Goal: Information Seeking & Learning: Learn about a topic

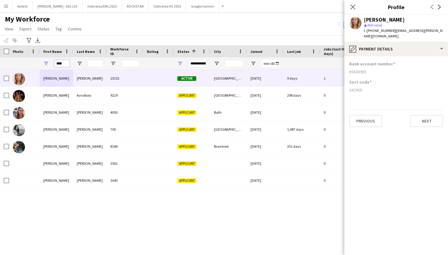
click at [67, 64] on input "****" at bounding box center [61, 63] width 15 height 7
type input "*"
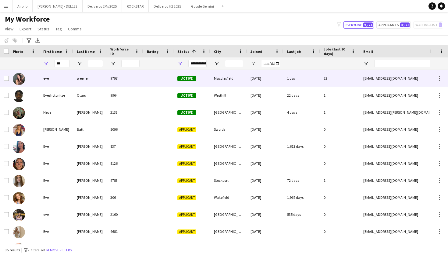
click at [72, 77] on div "eve" at bounding box center [56, 78] width 33 height 17
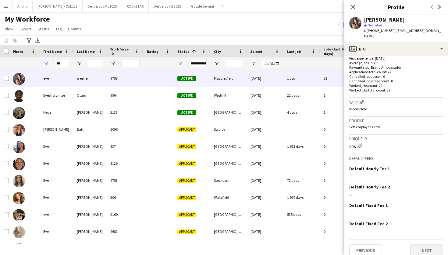
scroll to position [157, 0]
click at [434, 245] on button "Next" at bounding box center [426, 251] width 33 height 12
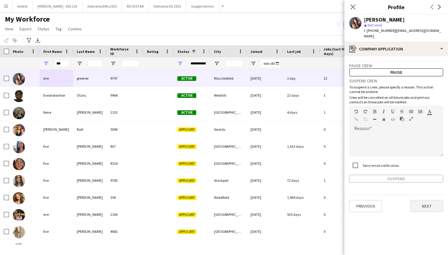
click at [422, 202] on button "Next" at bounding box center [426, 206] width 33 height 12
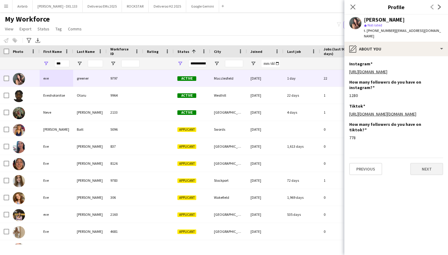
click at [428, 170] on button "Next" at bounding box center [426, 169] width 33 height 12
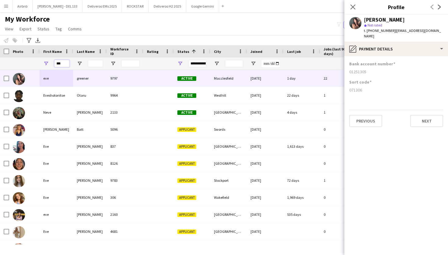
click at [66, 62] on input "***" at bounding box center [61, 63] width 15 height 7
type input "*"
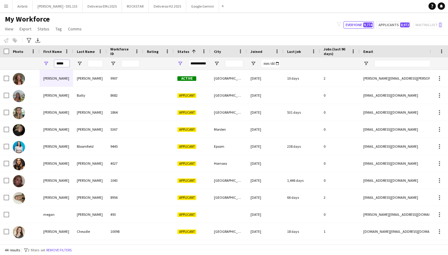
type input "*****"
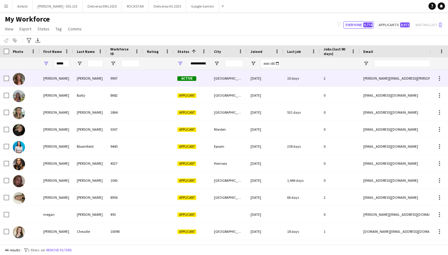
click at [94, 80] on div "[PERSON_NAME]" at bounding box center [89, 78] width 33 height 17
click at [353, 80] on div "2" at bounding box center [340, 78] width 40 height 17
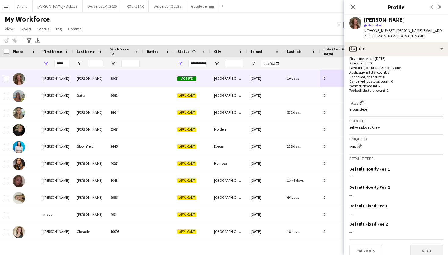
click at [435, 245] on button "Next" at bounding box center [426, 251] width 33 height 12
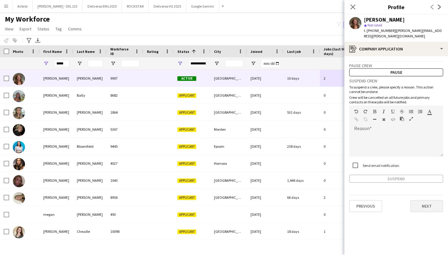
click at [430, 202] on button "Next" at bounding box center [426, 206] width 33 height 12
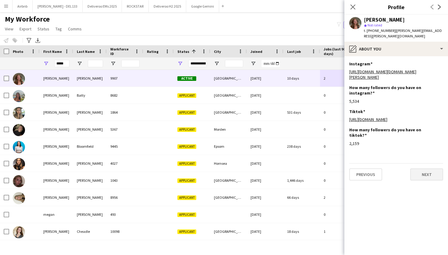
click at [425, 169] on button "Next" at bounding box center [426, 175] width 33 height 12
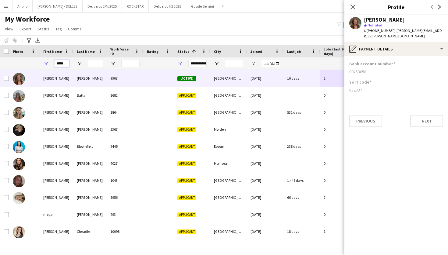
drag, startPoint x: 68, startPoint y: 65, endPoint x: 48, endPoint y: 65, distance: 19.2
click at [48, 65] on div "*****" at bounding box center [56, 64] width 33 height 12
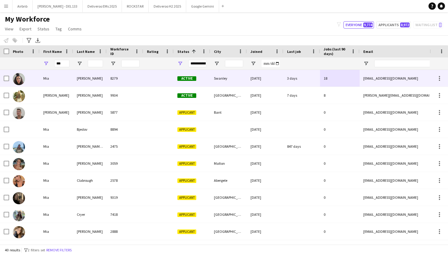
click at [66, 79] on div "Mia" at bounding box center [56, 78] width 33 height 17
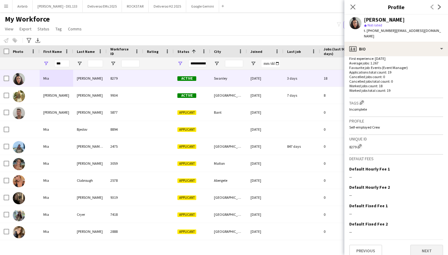
click at [430, 245] on button "Next" at bounding box center [426, 251] width 33 height 12
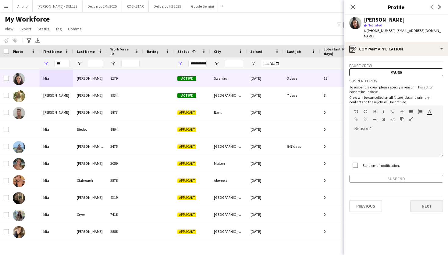
click at [431, 200] on button "Next" at bounding box center [426, 206] width 33 height 12
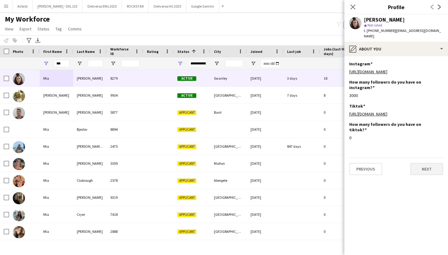
click at [428, 163] on button "Next" at bounding box center [426, 169] width 33 height 12
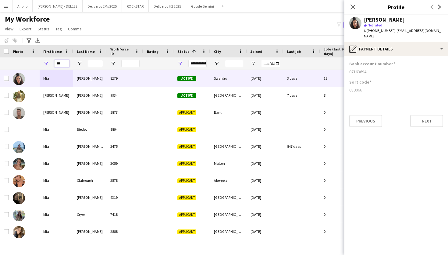
click at [65, 65] on input "***" at bounding box center [61, 63] width 15 height 7
type input "*"
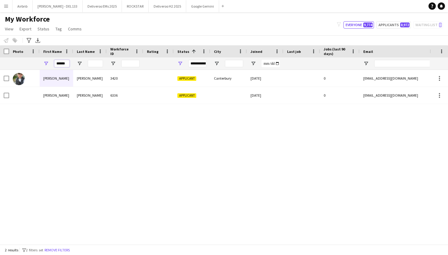
type input "*****"
click at [93, 63] on input "Last Name Filter Input" at bounding box center [95, 63] width 15 height 7
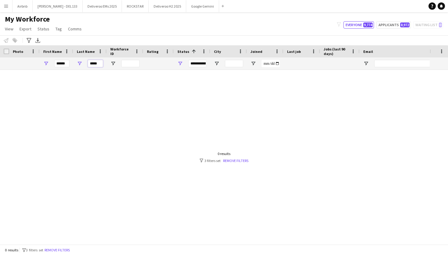
type input "*****"
click at [67, 63] on input "*****" at bounding box center [61, 63] width 15 height 7
type input "*"
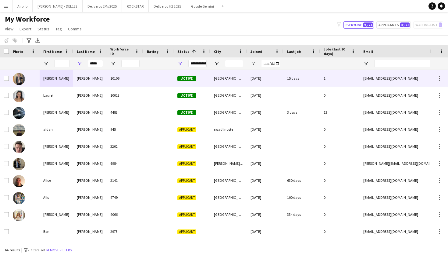
click at [97, 80] on div "[PERSON_NAME]" at bounding box center [89, 78] width 33 height 17
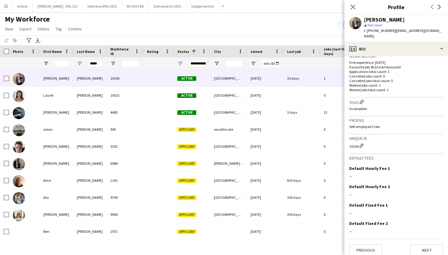
scroll to position [153, 0]
click at [433, 248] on button "Next" at bounding box center [426, 251] width 33 height 12
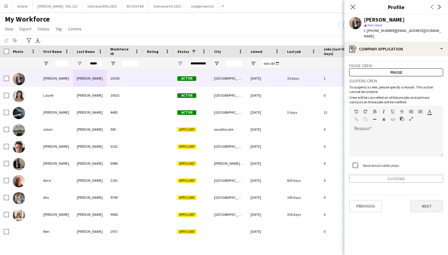
click at [427, 201] on button "Next" at bounding box center [426, 206] width 33 height 12
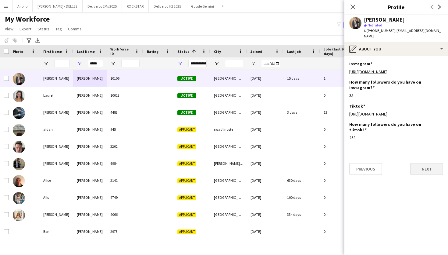
click at [428, 163] on button "Next" at bounding box center [426, 169] width 33 height 12
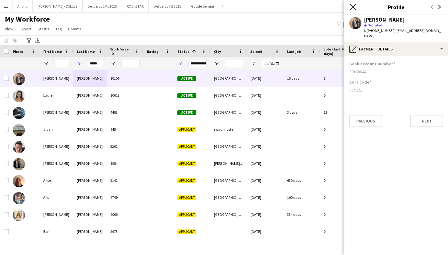
click at [350, 5] on icon at bounding box center [353, 7] width 6 height 6
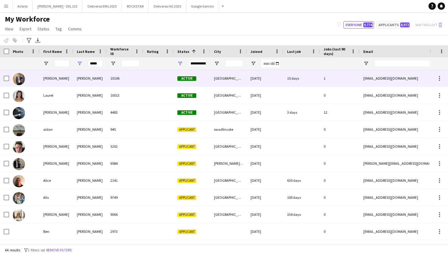
click at [182, 77] on span "Active" at bounding box center [186, 78] width 19 height 5
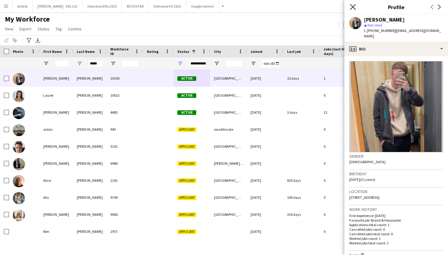
click at [352, 5] on icon "Close pop-in" at bounding box center [353, 7] width 6 height 6
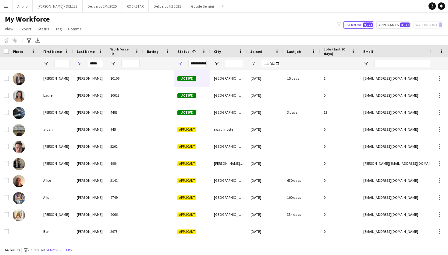
click at [104, 64] on div "*****" at bounding box center [89, 64] width 33 height 12
click at [100, 64] on input "*****" at bounding box center [95, 63] width 15 height 7
type input "*"
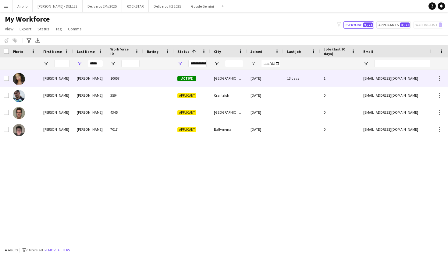
click at [260, 83] on div "[DATE]" at bounding box center [265, 78] width 37 height 17
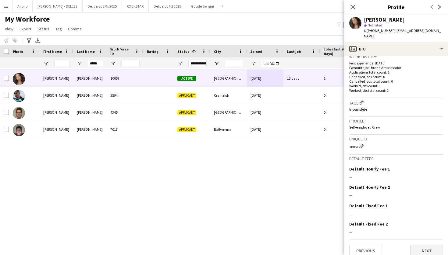
click at [431, 246] on button "Next" at bounding box center [426, 251] width 33 height 12
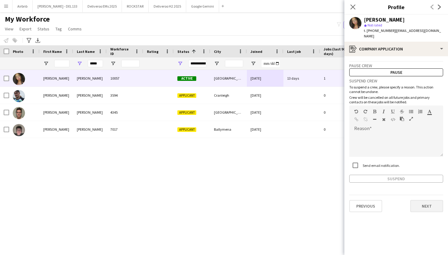
click at [428, 200] on button "Next" at bounding box center [426, 206] width 33 height 12
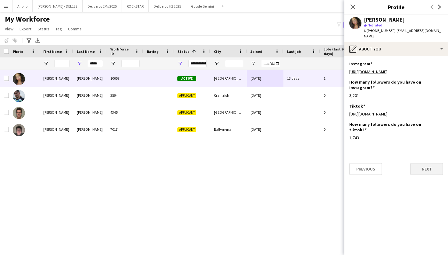
click at [428, 174] on button "Next" at bounding box center [426, 169] width 33 height 12
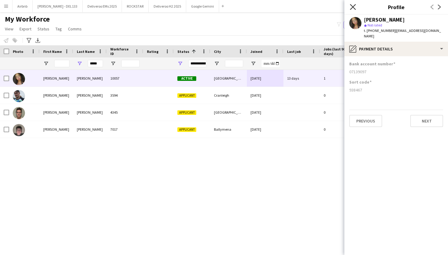
click at [355, 6] on icon "Close pop-in" at bounding box center [353, 7] width 6 height 6
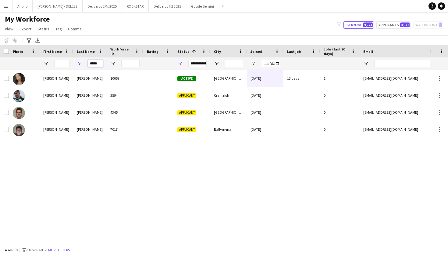
click at [99, 63] on input "*****" at bounding box center [95, 63] width 15 height 7
type input "*"
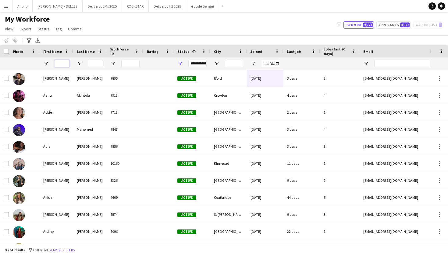
click at [64, 65] on input "First Name Filter Input" at bounding box center [61, 63] width 15 height 7
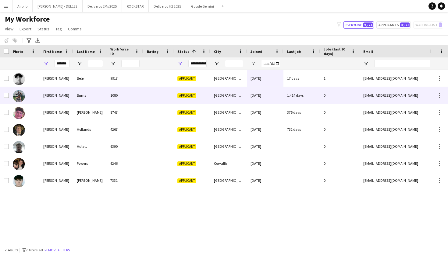
click at [67, 97] on div "[PERSON_NAME]" at bounding box center [56, 95] width 33 height 17
click at [268, 98] on div "[DATE]" at bounding box center [265, 95] width 37 height 17
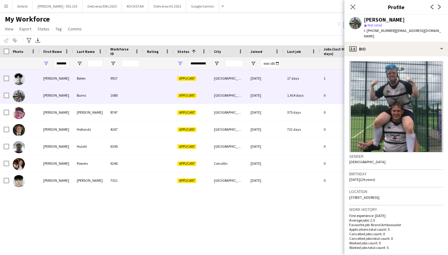
click at [96, 82] on div "Belen" at bounding box center [89, 78] width 33 height 17
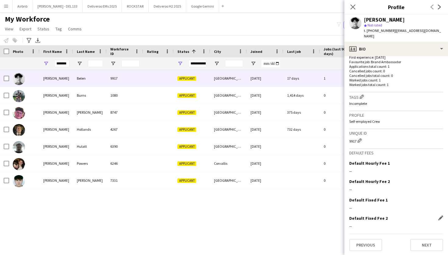
scroll to position [158, 0]
click at [427, 246] on button "Next" at bounding box center [426, 246] width 33 height 12
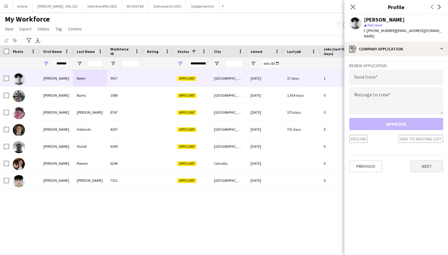
click at [429, 166] on button "Next" at bounding box center [426, 166] width 33 height 12
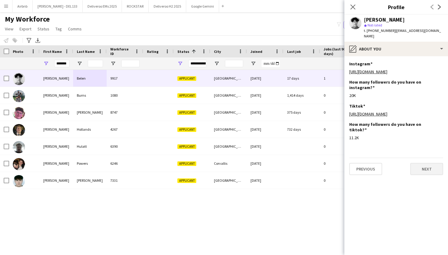
click at [424, 163] on button "Next" at bounding box center [426, 169] width 33 height 12
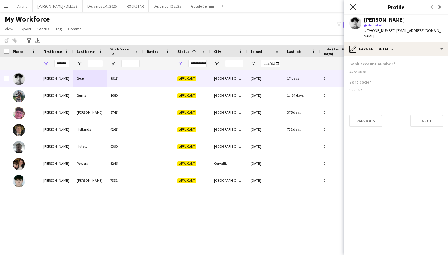
click at [352, 8] on icon at bounding box center [353, 7] width 6 height 6
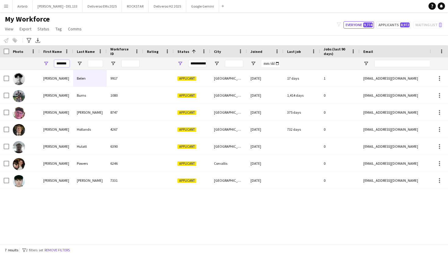
click at [69, 63] on input "*******" at bounding box center [61, 63] width 15 height 7
type input "*"
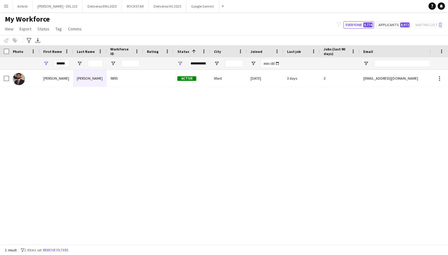
click at [67, 81] on div "[PERSON_NAME]" at bounding box center [56, 78] width 33 height 17
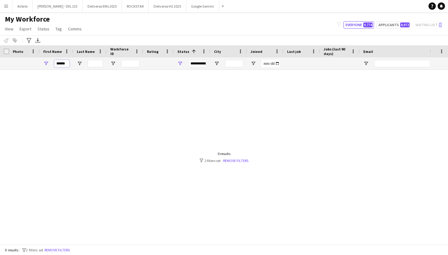
click at [67, 63] on input "******" at bounding box center [61, 63] width 15 height 7
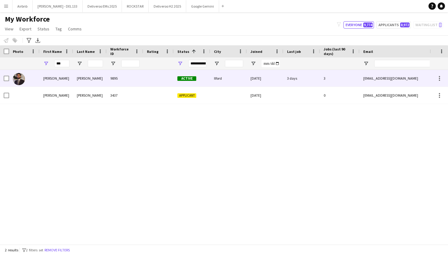
click at [67, 78] on div "[PERSON_NAME]" at bounding box center [56, 78] width 33 height 17
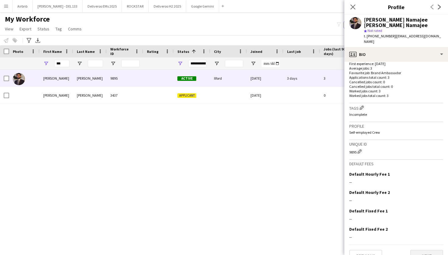
scroll to position [157, 0]
click at [431, 251] on button "Next" at bounding box center [426, 257] width 33 height 12
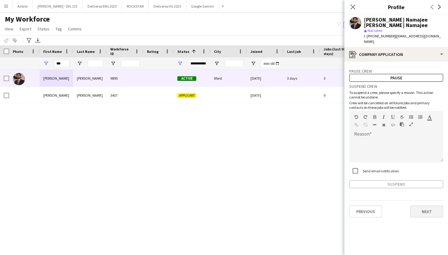
click at [431, 206] on button "Next" at bounding box center [426, 212] width 33 height 12
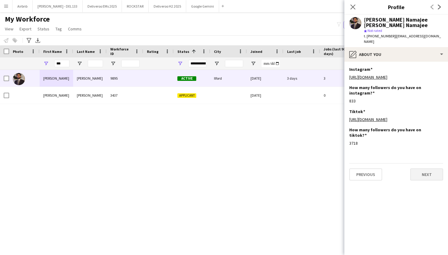
click at [428, 169] on button "Next" at bounding box center [426, 175] width 33 height 12
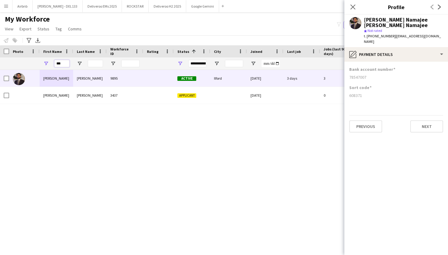
click at [69, 62] on input "***" at bounding box center [61, 63] width 15 height 7
type input "*"
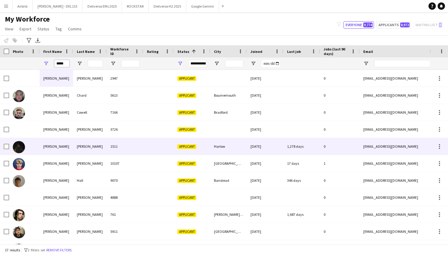
scroll to position [5, 0]
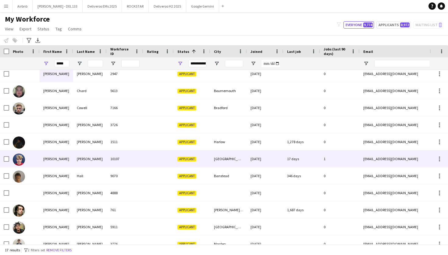
click at [90, 157] on div "[PERSON_NAME]" at bounding box center [89, 159] width 33 height 17
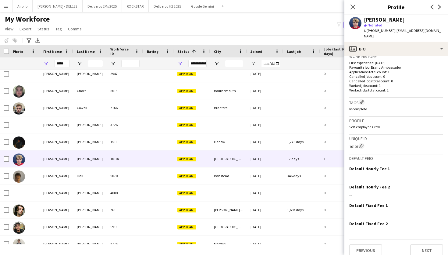
scroll to position [153, 0]
click at [431, 245] on button "Next" at bounding box center [426, 251] width 33 height 12
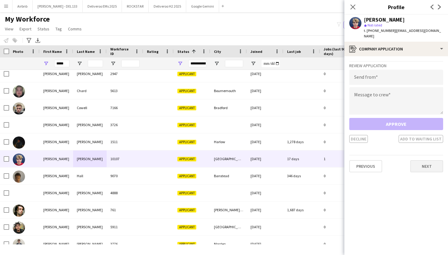
click at [429, 161] on button "Next" at bounding box center [426, 166] width 33 height 12
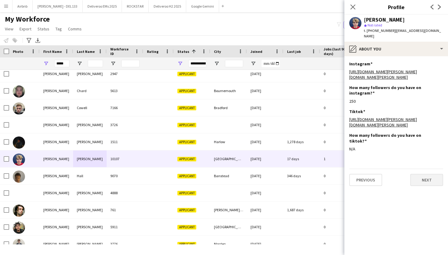
click at [427, 174] on button "Next" at bounding box center [426, 180] width 33 height 12
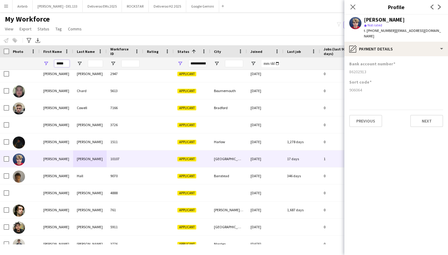
click at [67, 63] on input "*****" at bounding box center [61, 63] width 15 height 7
type input "*"
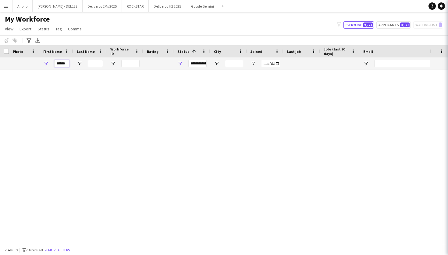
scroll to position [0, 0]
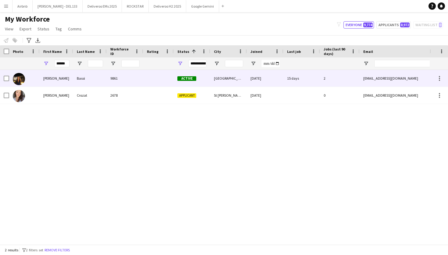
click at [86, 80] on div "Bassi" at bounding box center [89, 78] width 33 height 17
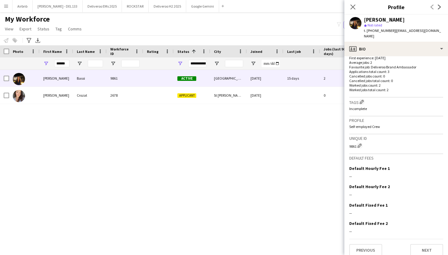
scroll to position [157, 0]
click at [428, 245] on button "Next" at bounding box center [426, 251] width 33 height 12
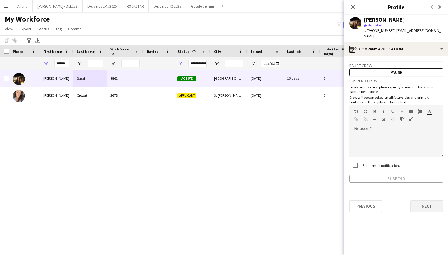
click at [429, 200] on button "Next" at bounding box center [426, 206] width 33 height 12
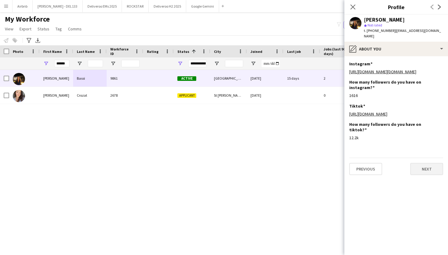
click at [428, 169] on button "Next" at bounding box center [426, 169] width 33 height 12
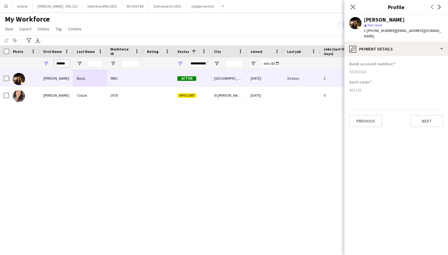
click at [67, 64] on input "******" at bounding box center [61, 63] width 15 height 7
type input "*"
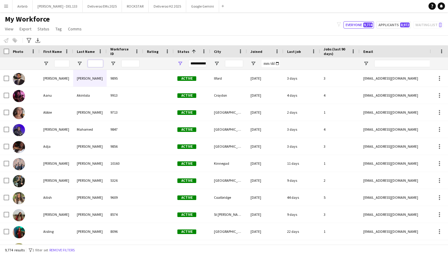
click at [94, 63] on input "Last Name Filter Input" at bounding box center [95, 63] width 15 height 7
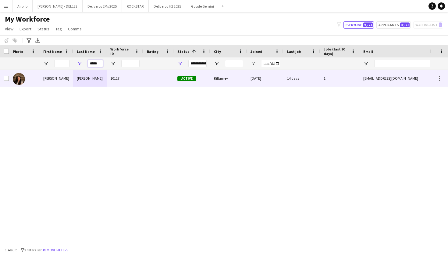
type input "*****"
click at [103, 78] on div "[PERSON_NAME]" at bounding box center [89, 78] width 33 height 17
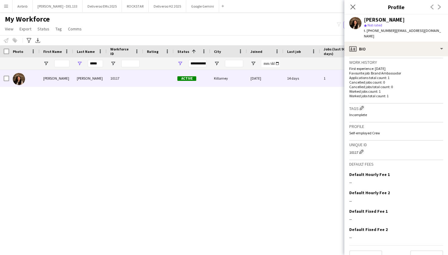
scroll to position [153, 0]
click at [428, 251] on button "Next" at bounding box center [426, 257] width 33 height 12
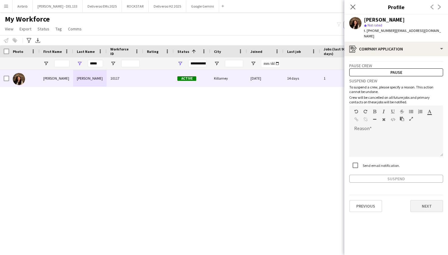
click at [428, 203] on button "Next" at bounding box center [426, 206] width 33 height 12
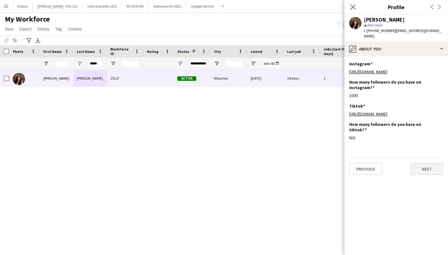
click at [428, 166] on button "Next" at bounding box center [426, 169] width 33 height 12
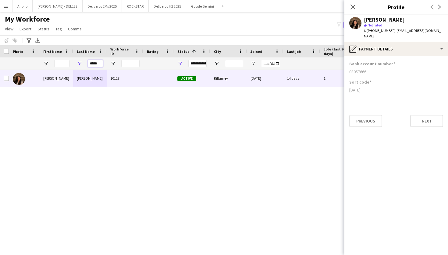
drag, startPoint x: 100, startPoint y: 64, endPoint x: 81, endPoint y: 65, distance: 19.2
click at [81, 65] on div "*****" at bounding box center [89, 64] width 33 height 12
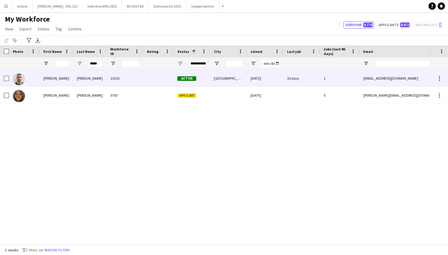
click at [163, 79] on div at bounding box center [158, 78] width 30 height 17
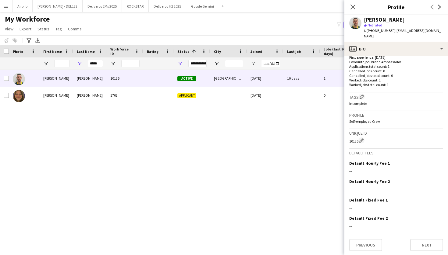
scroll to position [158, 0]
click at [431, 245] on button "Next" at bounding box center [426, 246] width 33 height 12
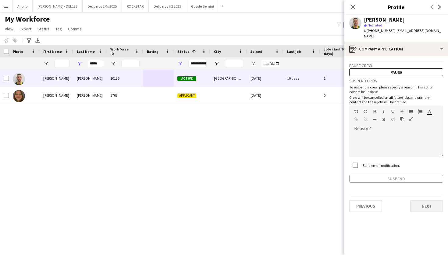
click at [430, 204] on button "Next" at bounding box center [426, 206] width 33 height 12
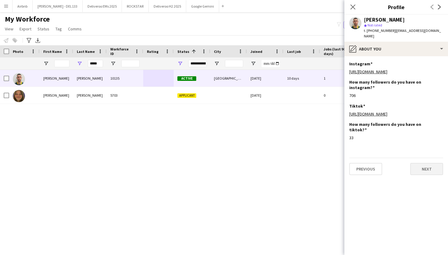
click at [426, 164] on button "Next" at bounding box center [426, 169] width 33 height 12
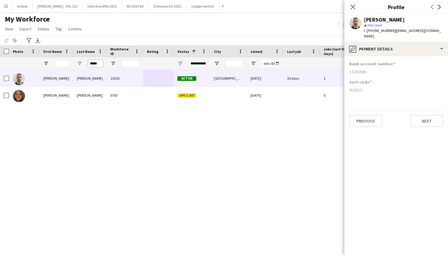
click at [100, 63] on input "*****" at bounding box center [95, 63] width 15 height 7
type input "*"
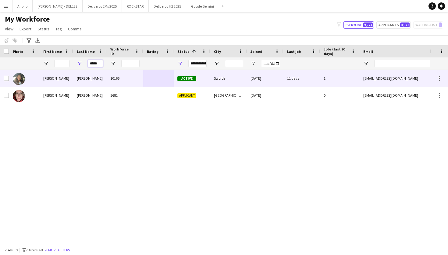
type input "*****"
click at [101, 79] on div "[PERSON_NAME]" at bounding box center [89, 78] width 33 height 17
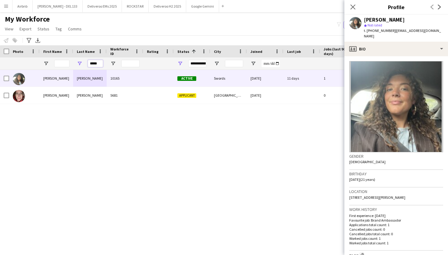
drag, startPoint x: 102, startPoint y: 64, endPoint x: 87, endPoint y: 65, distance: 15.6
click at [87, 65] on div "*****" at bounding box center [89, 64] width 33 height 12
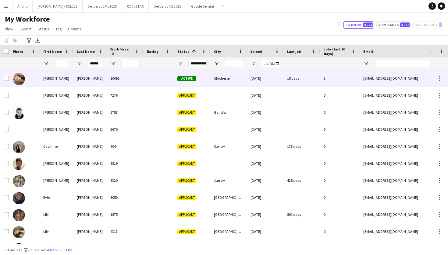
click at [111, 79] on div "10091" at bounding box center [125, 78] width 37 height 17
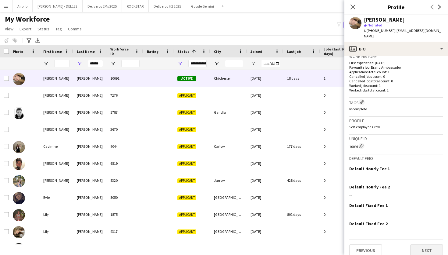
scroll to position [153, 0]
click at [426, 246] on button "Next" at bounding box center [426, 251] width 33 height 12
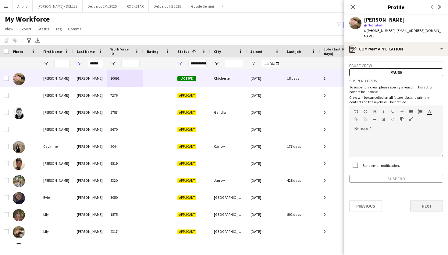
click at [430, 202] on button "Next" at bounding box center [426, 206] width 33 height 12
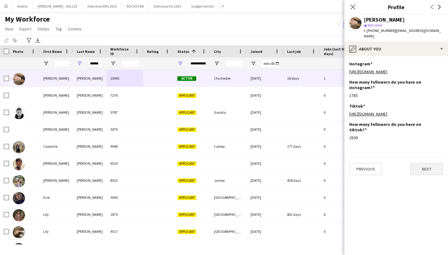
click at [428, 163] on button "Next" at bounding box center [426, 169] width 33 height 12
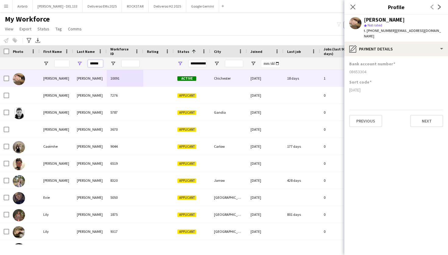
click at [101, 65] on input "******" at bounding box center [95, 63] width 15 height 7
type input "*"
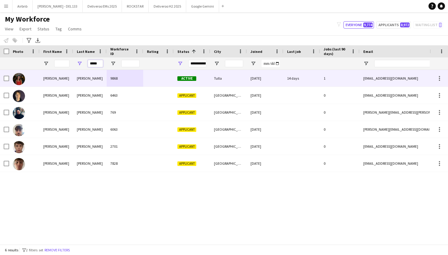
type input "*****"
click at [101, 78] on div "[PERSON_NAME]" at bounding box center [89, 78] width 33 height 17
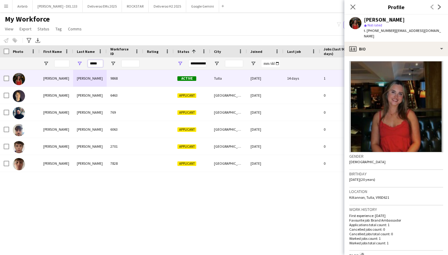
drag, startPoint x: 101, startPoint y: 65, endPoint x: 87, endPoint y: 66, distance: 14.0
click at [87, 66] on div "*****" at bounding box center [89, 64] width 33 height 12
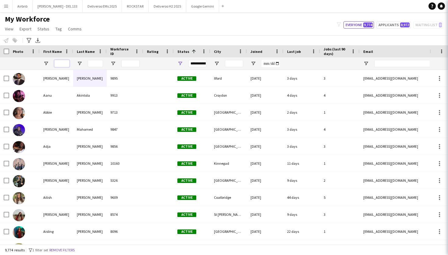
click at [62, 61] on input "First Name Filter Input" at bounding box center [61, 63] width 15 height 7
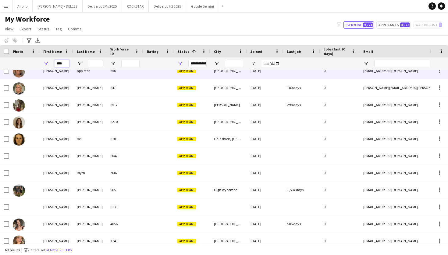
scroll to position [0, 0]
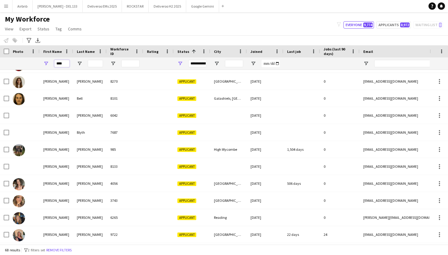
type input "****"
click at [97, 64] on input "Last Name Filter Input" at bounding box center [95, 63] width 15 height 7
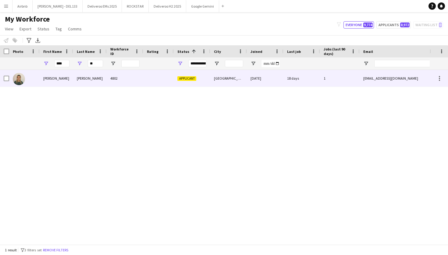
click at [94, 77] on div "[PERSON_NAME]" at bounding box center [89, 78] width 33 height 17
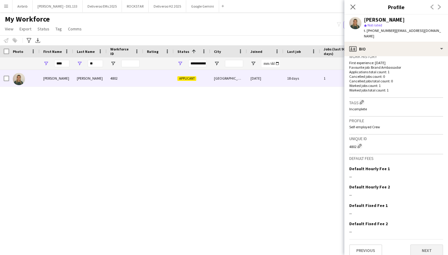
scroll to position [153, 0]
click at [433, 245] on button "Next" at bounding box center [426, 251] width 33 height 12
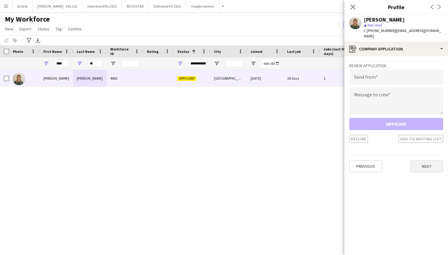
click at [430, 164] on button "Next" at bounding box center [426, 166] width 33 height 12
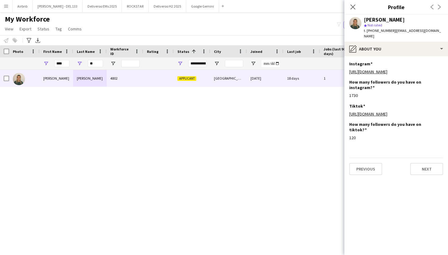
click at [430, 164] on button "Next" at bounding box center [426, 169] width 33 height 12
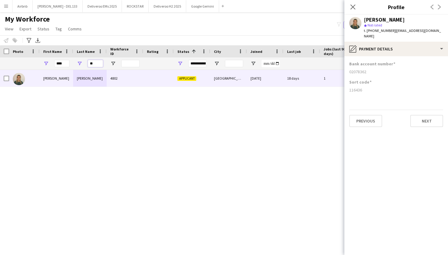
click at [97, 65] on input "**" at bounding box center [95, 63] width 15 height 7
type input "*"
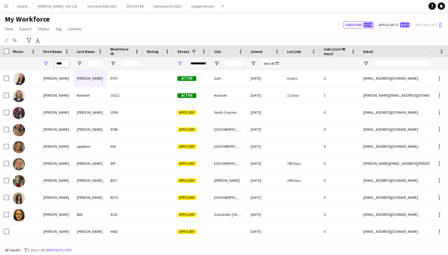
click at [66, 65] on input "****" at bounding box center [61, 63] width 15 height 7
type input "*"
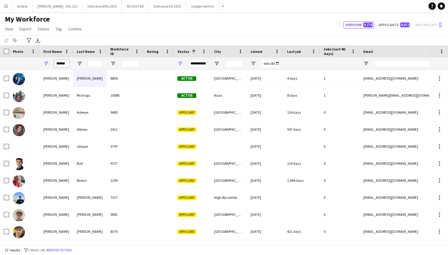
type input "******"
click at [96, 63] on input "Last Name Filter Input" at bounding box center [95, 63] width 15 height 7
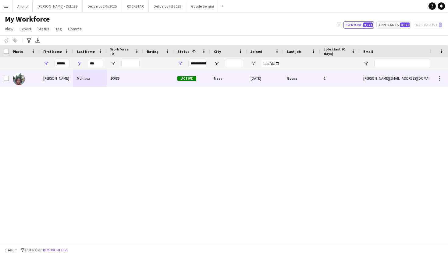
click at [141, 75] on div "10086" at bounding box center [125, 78] width 37 height 17
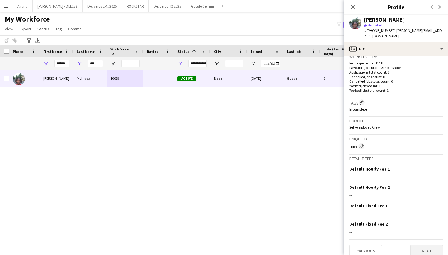
click at [430, 245] on button "Next" at bounding box center [426, 251] width 33 height 12
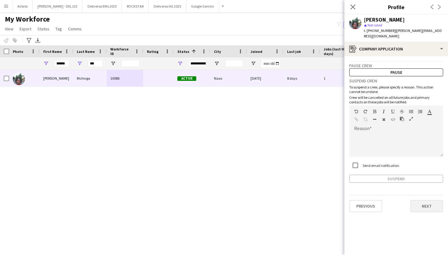
click at [424, 200] on button "Next" at bounding box center [426, 206] width 33 height 12
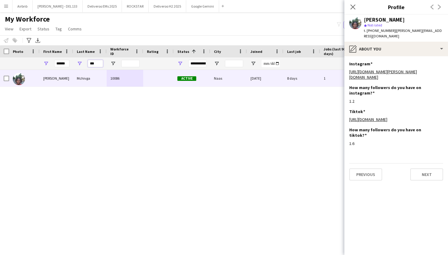
click at [99, 65] on input "***" at bounding box center [95, 63] width 15 height 7
type input "*"
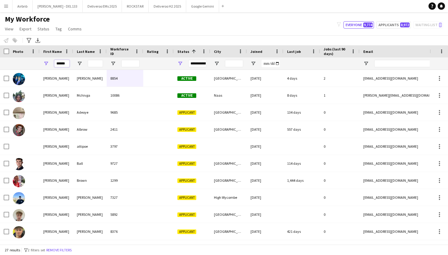
drag, startPoint x: 67, startPoint y: 64, endPoint x: 52, endPoint y: 64, distance: 15.5
click at [52, 64] on div "******" at bounding box center [56, 64] width 33 height 12
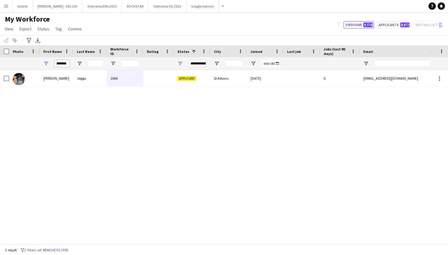
type input "******"
click at [95, 65] on input "Last Name Filter Input" at bounding box center [95, 63] width 15 height 7
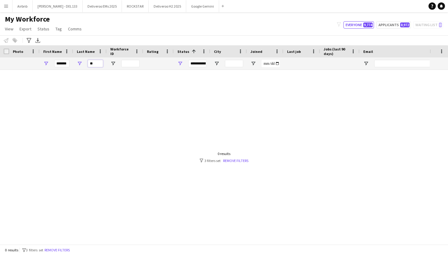
type input "**"
click at [69, 63] on input "******" at bounding box center [61, 63] width 15 height 7
type input "*"
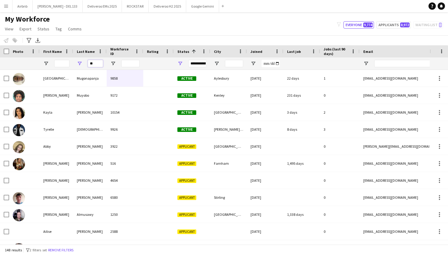
click at [96, 63] on input "**" at bounding box center [95, 63] width 15 height 7
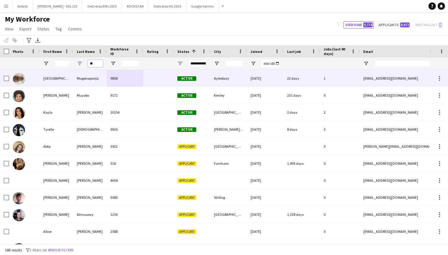
type input "*"
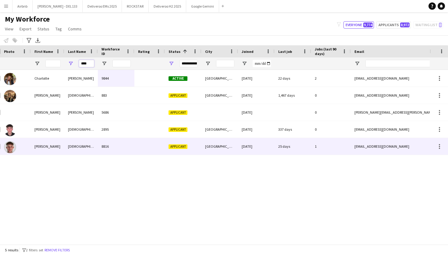
scroll to position [0, 16]
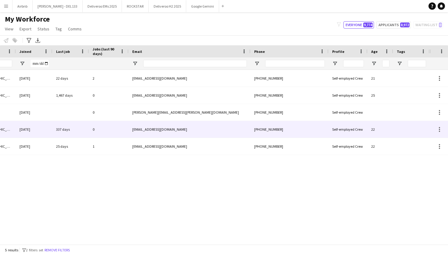
type input "****"
click at [185, 124] on div "[EMAIL_ADDRESS][DOMAIN_NAME]" at bounding box center [189, 129] width 122 height 17
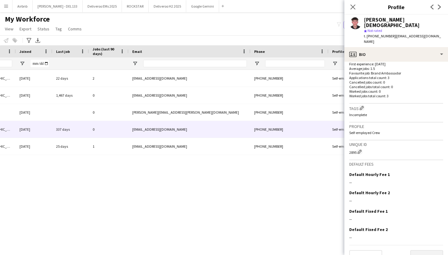
click at [424, 251] on button "Next" at bounding box center [426, 257] width 33 height 12
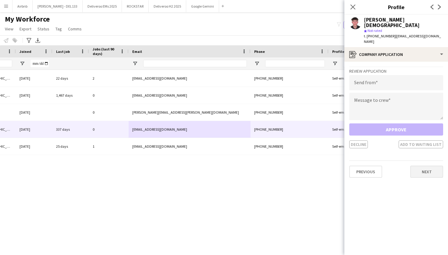
click at [431, 166] on button "Next" at bounding box center [426, 172] width 33 height 12
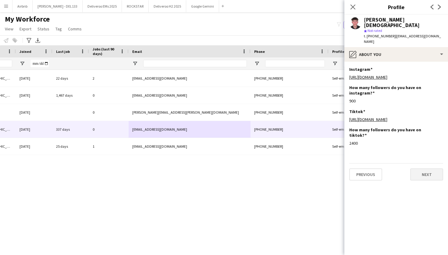
click at [431, 169] on button "Next" at bounding box center [426, 175] width 33 height 12
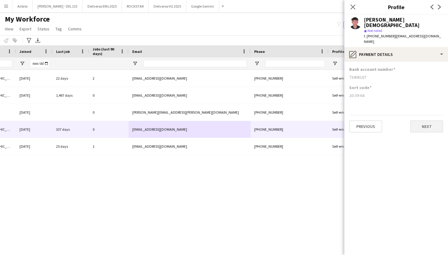
click at [427, 121] on button "Next" at bounding box center [426, 127] width 33 height 12
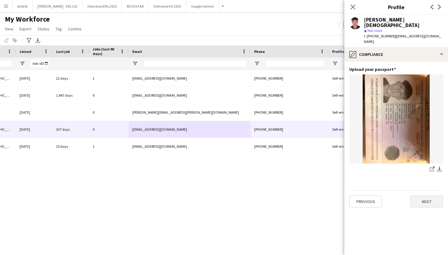
click at [425, 196] on button "Next" at bounding box center [426, 202] width 33 height 12
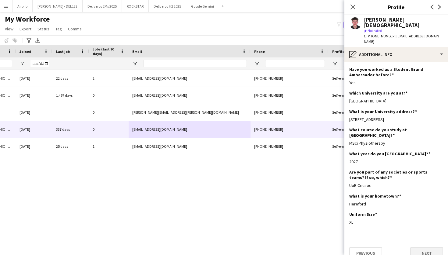
click at [419, 248] on button "Next" at bounding box center [426, 254] width 33 height 12
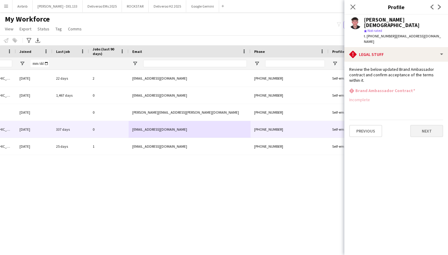
click at [427, 125] on button "Next" at bounding box center [426, 131] width 33 height 12
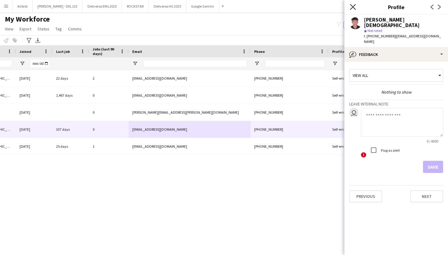
click at [355, 5] on icon "Close pop-in" at bounding box center [353, 7] width 6 height 6
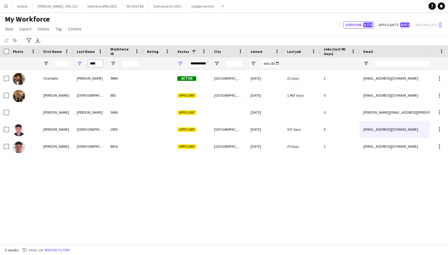
click at [98, 64] on input "****" at bounding box center [95, 63] width 15 height 7
type input "*"
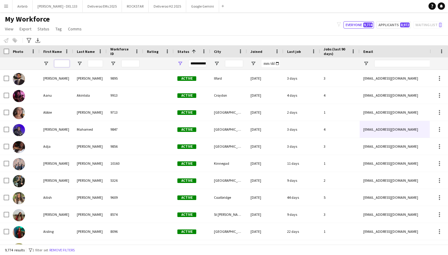
click at [65, 62] on input "First Name Filter Input" at bounding box center [61, 63] width 15 height 7
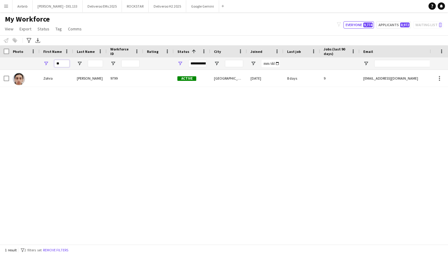
type input "*"
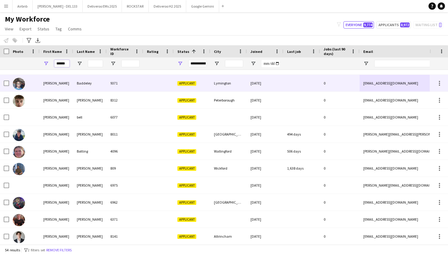
scroll to position [47, 0]
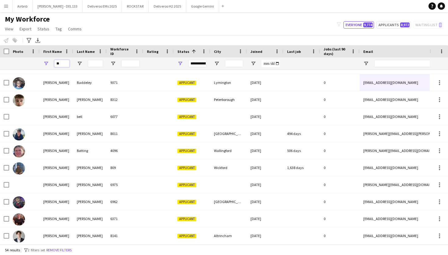
type input "*"
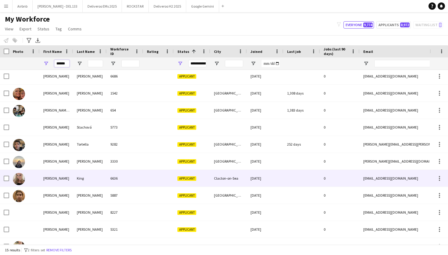
scroll to position [68, 0]
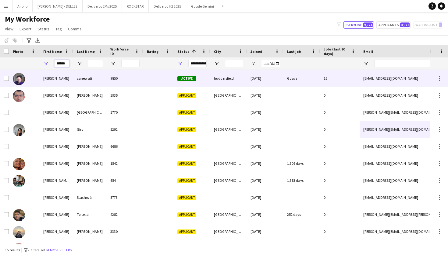
type input "******"
click at [87, 78] on div "canegrati" at bounding box center [89, 78] width 33 height 17
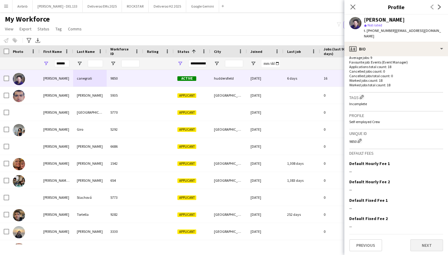
click at [428, 245] on button "Next" at bounding box center [426, 246] width 33 height 12
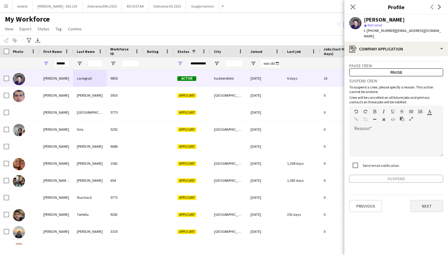
click at [430, 208] on button "Next" at bounding box center [426, 206] width 33 height 12
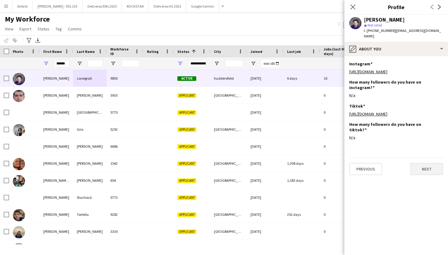
click at [429, 163] on button "Next" at bounding box center [426, 169] width 33 height 12
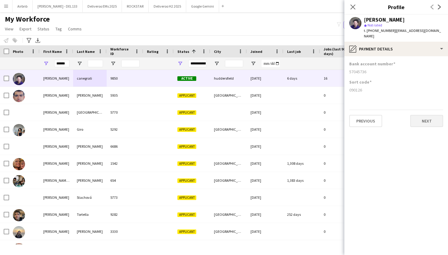
click at [425, 122] on button "Next" at bounding box center [426, 121] width 33 height 12
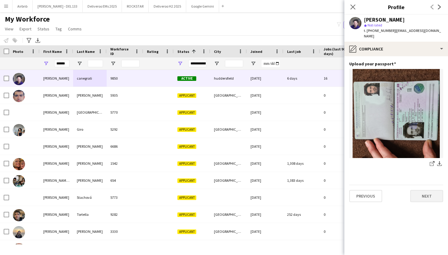
click at [431, 196] on button "Next" at bounding box center [426, 196] width 33 height 12
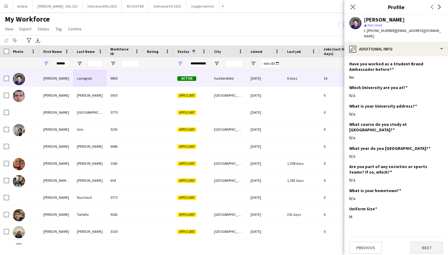
click at [426, 245] on button "Next" at bounding box center [426, 248] width 33 height 12
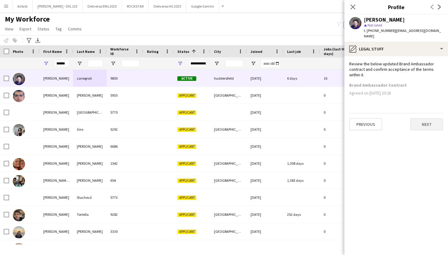
click at [426, 122] on button "Next" at bounding box center [426, 124] width 33 height 12
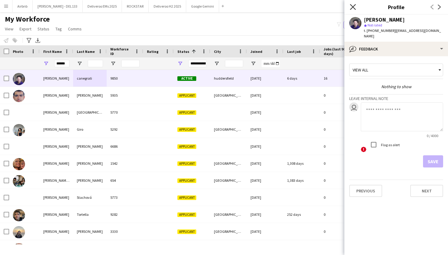
click at [354, 5] on icon "Close pop-in" at bounding box center [353, 7] width 6 height 6
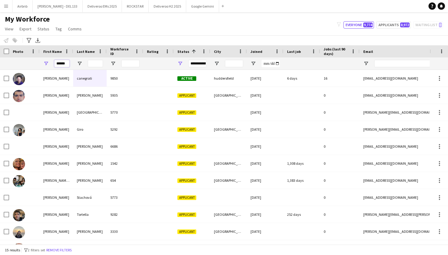
drag, startPoint x: 68, startPoint y: 62, endPoint x: 51, endPoint y: 63, distance: 16.8
click at [51, 63] on div "******" at bounding box center [56, 64] width 33 height 12
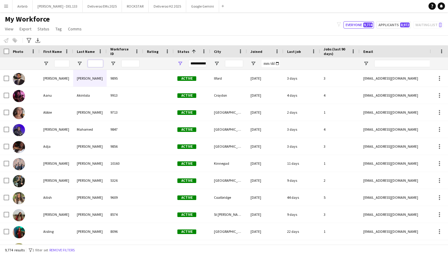
click at [94, 62] on input "Last Name Filter Input" at bounding box center [95, 63] width 15 height 7
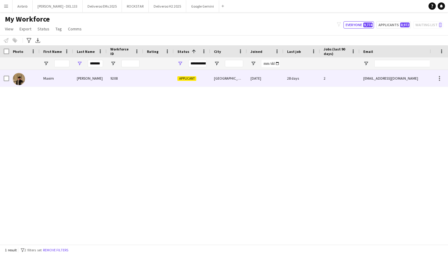
click at [125, 80] on div "9208" at bounding box center [125, 78] width 37 height 17
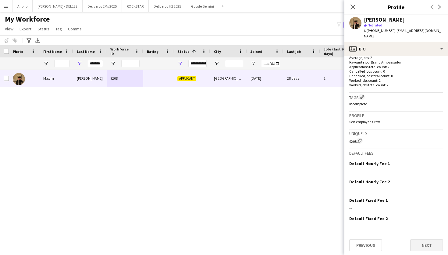
click at [432, 244] on button "Next" at bounding box center [426, 246] width 33 height 12
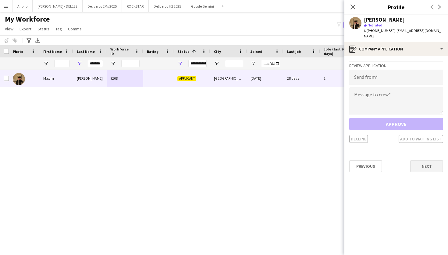
click at [432, 162] on button "Next" at bounding box center [426, 166] width 33 height 12
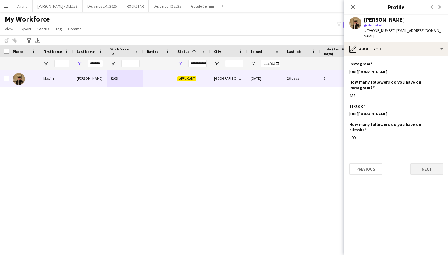
click at [426, 167] on button "Next" at bounding box center [426, 169] width 33 height 12
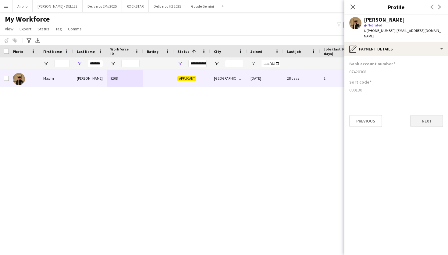
click at [426, 116] on button "Next" at bounding box center [426, 121] width 33 height 12
click at [362, 106] on button "Previous" at bounding box center [365, 112] width 33 height 12
click at [427, 115] on button "Next" at bounding box center [426, 121] width 33 height 12
click at [383, 69] on button "office-file-sheet pass.pdf download-bottom" at bounding box center [396, 75] width 94 height 12
click at [353, 7] on icon at bounding box center [353, 7] width 6 height 6
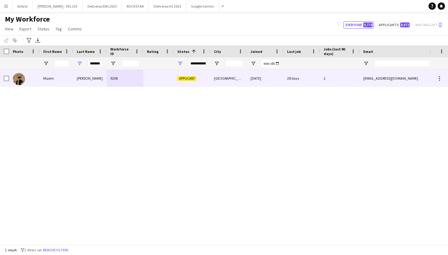
click at [310, 79] on div "28 days" at bounding box center [301, 78] width 37 height 17
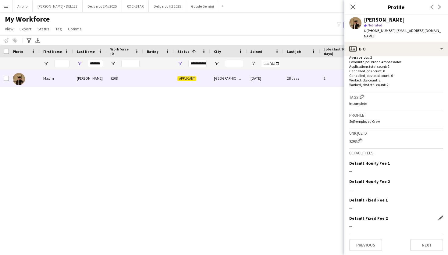
scroll to position [163, 0]
click at [426, 245] on button "Next" at bounding box center [426, 246] width 33 height 12
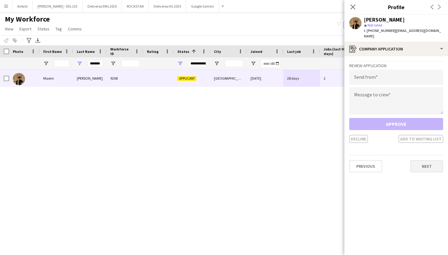
click at [428, 166] on button "Next" at bounding box center [426, 166] width 33 height 12
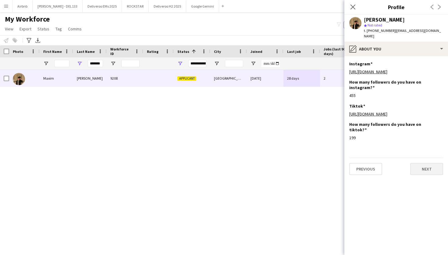
click at [428, 166] on button "Next" at bounding box center [426, 169] width 33 height 12
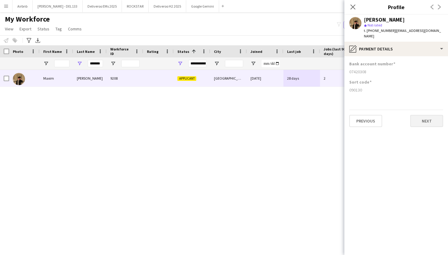
click at [431, 118] on button "Next" at bounding box center [426, 121] width 33 height 12
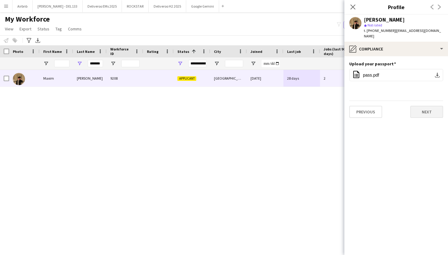
click at [430, 107] on button "Next" at bounding box center [426, 112] width 33 height 12
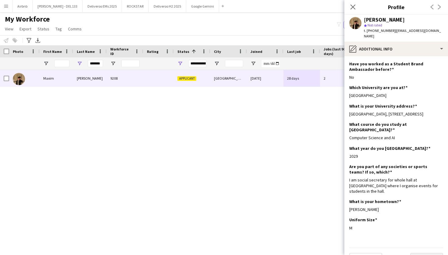
click at [428, 253] on button "Next" at bounding box center [426, 259] width 33 height 12
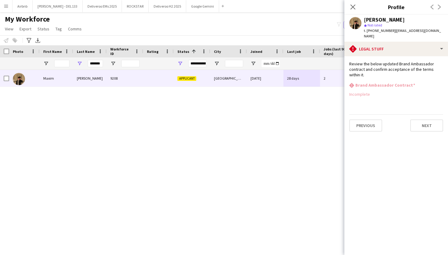
click at [259, 166] on div "[PERSON_NAME] 9208 Applicant [GEOGRAPHIC_DATA] [DATE] 28 days 2 [EMAIL_ADDRESS]…" at bounding box center [214, 157] width 429 height 175
click at [356, 9] on app-icon "Close pop-in" at bounding box center [352, 7] width 9 height 9
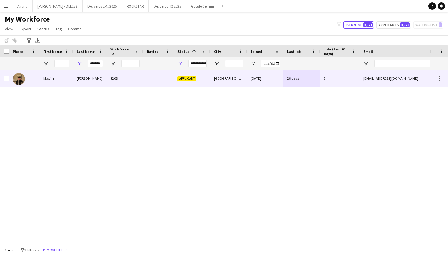
click at [356, 80] on div "2" at bounding box center [340, 78] width 40 height 17
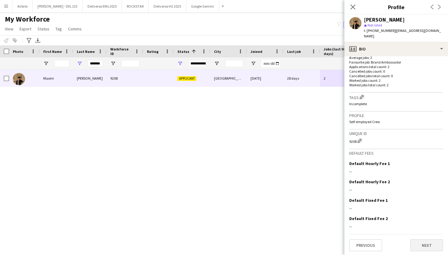
click at [423, 244] on button "Next" at bounding box center [426, 246] width 33 height 12
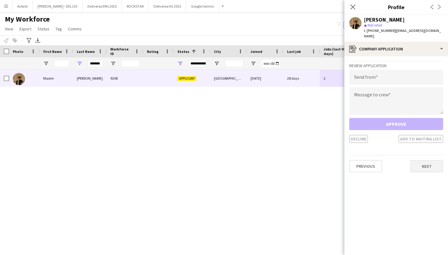
click at [432, 161] on button "Next" at bounding box center [426, 166] width 33 height 12
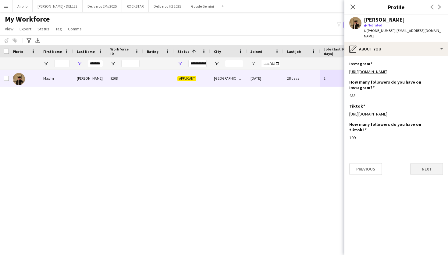
click at [430, 168] on button "Next" at bounding box center [426, 169] width 33 height 12
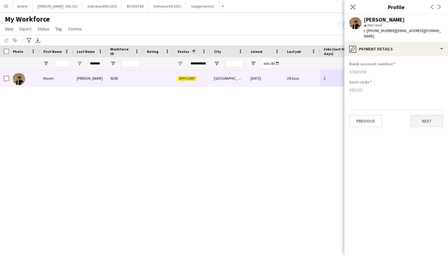
click at [428, 118] on button "Next" at bounding box center [426, 121] width 33 height 12
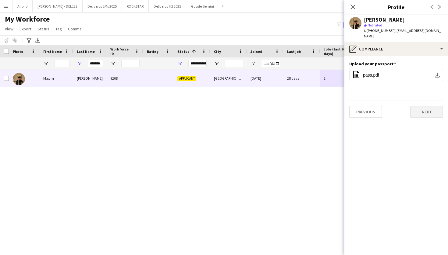
click at [428, 107] on button "Next" at bounding box center [426, 112] width 33 height 12
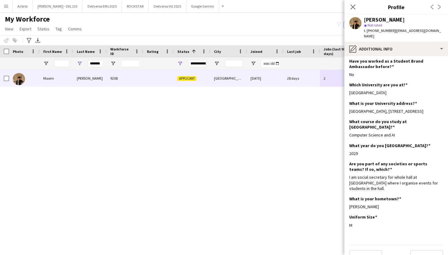
scroll to position [2, 0]
click at [422, 251] on button "Next" at bounding box center [426, 257] width 33 height 12
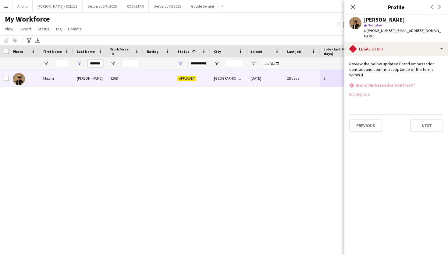
click at [102, 65] on input "*******" at bounding box center [95, 63] width 15 height 7
type input "*"
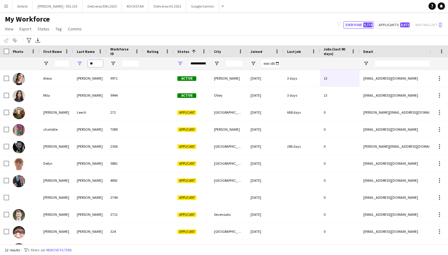
type input "*"
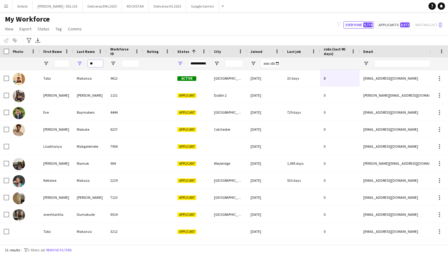
type input "*"
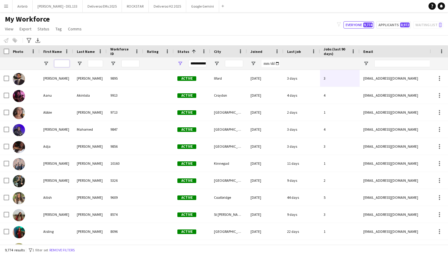
click at [64, 62] on input "First Name Filter Input" at bounding box center [61, 63] width 15 height 7
type input "******"
